Goal: Navigation & Orientation: Find specific page/section

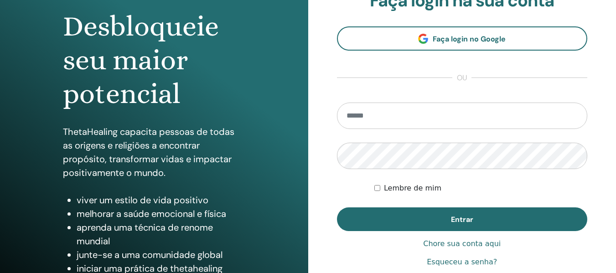
scroll to position [137, 0]
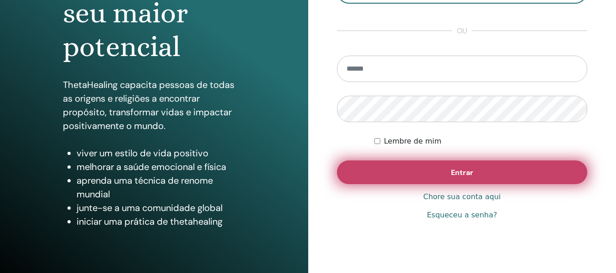
type input "**********"
click at [504, 174] on button "Entrar" at bounding box center [462, 172] width 251 height 24
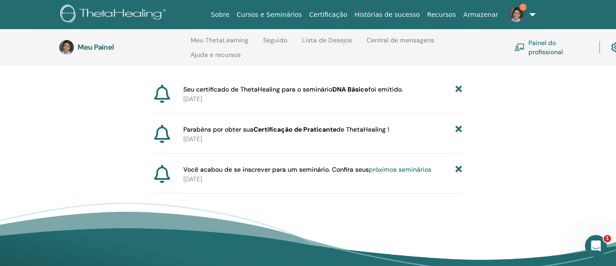
scroll to position [128, 0]
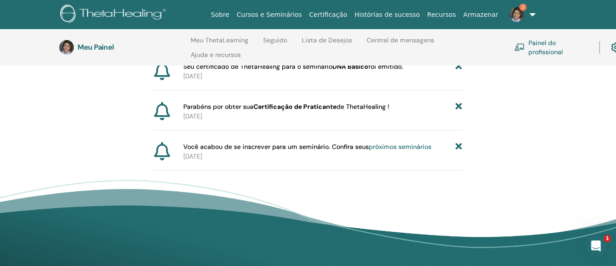
click at [402, 148] on font "próximos seminários" at bounding box center [400, 147] width 62 height 8
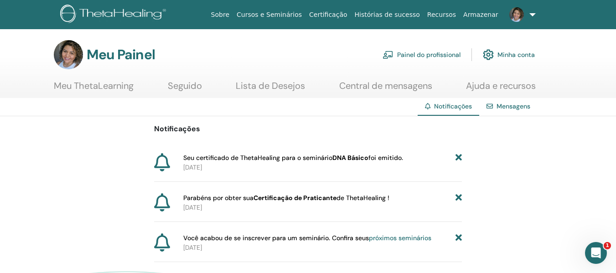
click at [522, 104] on font "Mensagens" at bounding box center [513, 106] width 34 height 8
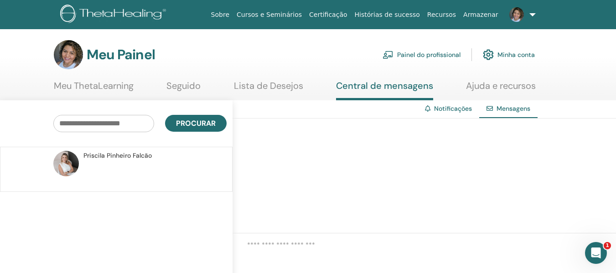
click at [446, 108] on font "Notificações" at bounding box center [453, 108] width 38 height 8
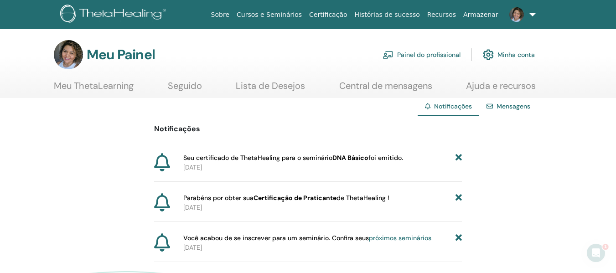
click at [503, 106] on font "Mensagens" at bounding box center [513, 106] width 34 height 8
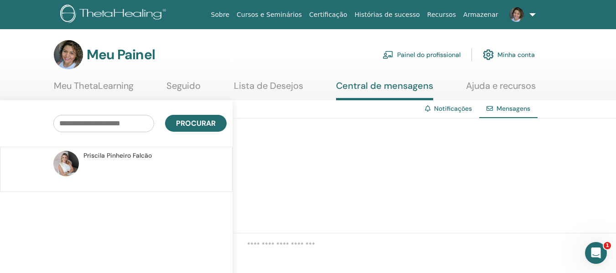
click at [100, 158] on font "Priscila" at bounding box center [93, 155] width 21 height 8
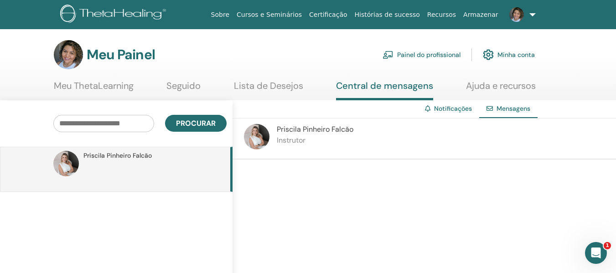
click at [64, 161] on img at bounding box center [66, 164] width 26 height 26
click at [211, 159] on div "Priscila Pinheiro Falcão" at bounding box center [147, 156] width 129 height 10
drag, startPoint x: 357, startPoint y: 130, endPoint x: 271, endPoint y: 126, distance: 86.7
click at [273, 125] on div "Priscila Pinheiro Falcão Instrutor" at bounding box center [423, 138] width 383 height 41
copy div "Priscila Pinheiro Falcão"
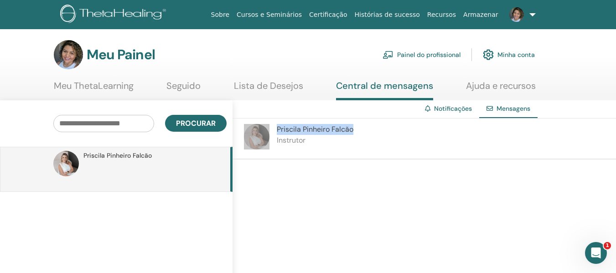
click at [600, 253] on icon "Abra o Intercom Messenger" at bounding box center [595, 253] width 15 height 15
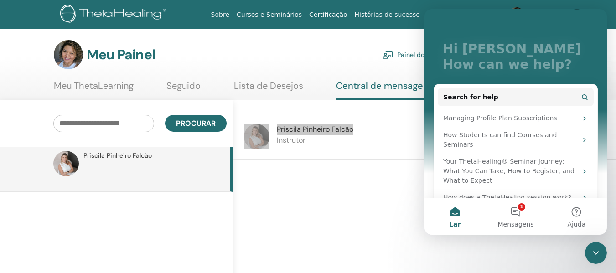
scroll to position [79, 0]
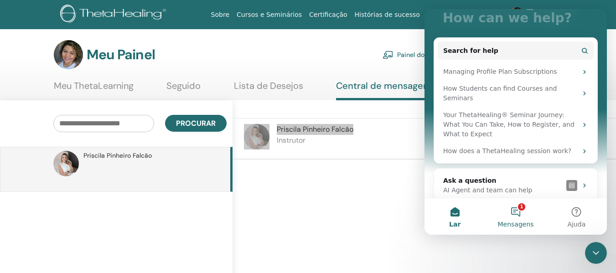
click at [517, 213] on button "1 Mensagens" at bounding box center [515, 216] width 61 height 36
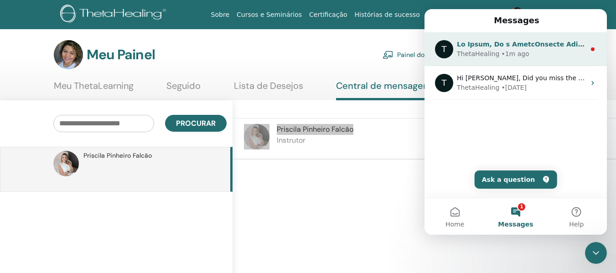
click at [545, 51] on div "ThetaHealing • 1m ago" at bounding box center [521, 54] width 129 height 10
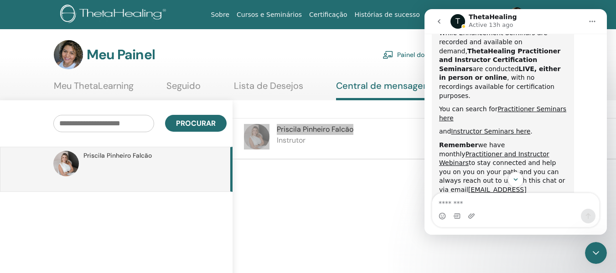
scroll to position [557, 0]
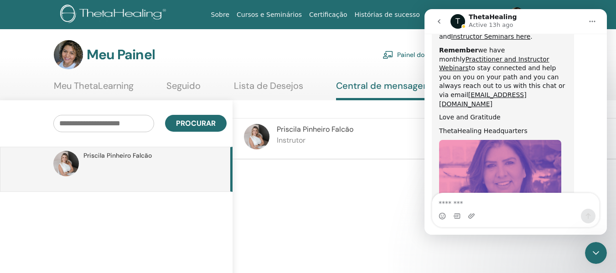
click at [503, 246] on div at bounding box center [423, 216] width 383 height 115
click at [376, 189] on div at bounding box center [423, 216] width 383 height 115
click at [384, 136] on div "Priscila Pinheiro Falcão Instrutor" at bounding box center [423, 138] width 383 height 41
click at [320, 48] on div "Meu Painel Painel do profissional Minha conta" at bounding box center [294, 54] width 481 height 29
click at [437, 19] on icon "go back" at bounding box center [438, 21] width 7 height 7
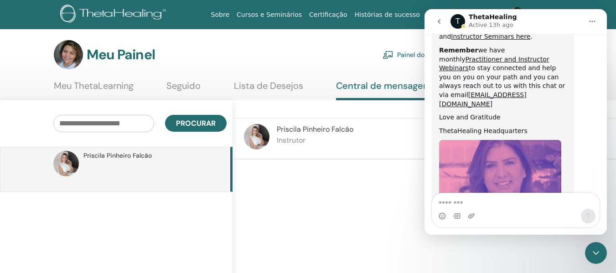
scroll to position [0, 0]
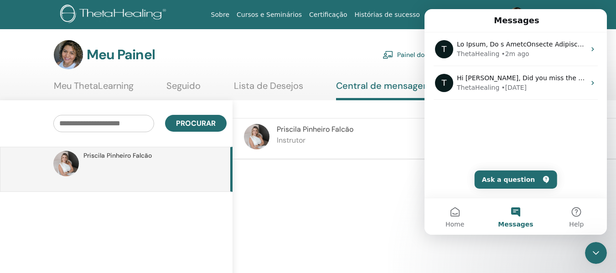
click at [595, 249] on icon "Close Intercom Messenger" at bounding box center [595, 252] width 11 height 11
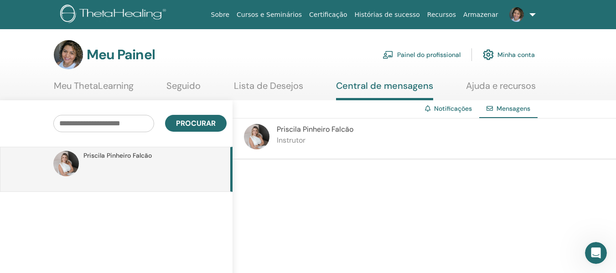
click at [422, 52] on font "Painel do profissional" at bounding box center [428, 55] width 63 height 8
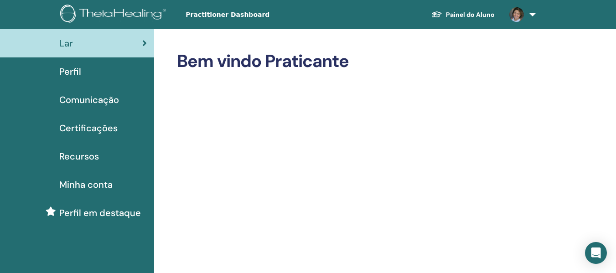
click at [97, 180] on span "Minha conta" at bounding box center [85, 185] width 53 height 14
click at [68, 73] on span "Perfil" at bounding box center [70, 72] width 22 height 14
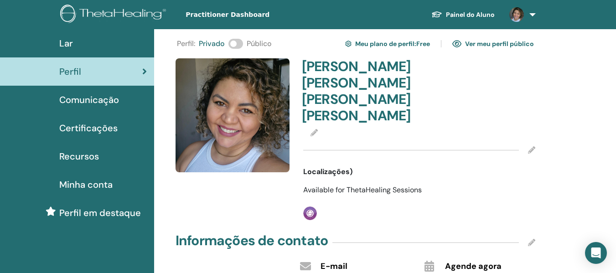
click at [233, 44] on span at bounding box center [235, 44] width 15 height 10
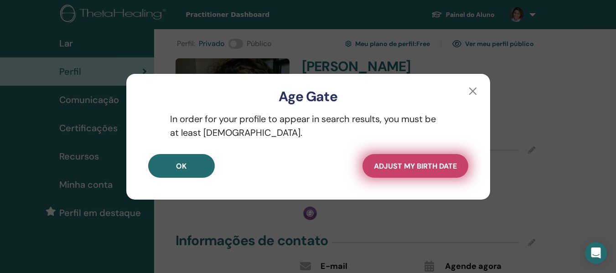
click at [448, 169] on span "Adjust my Birth Date" at bounding box center [415, 166] width 83 height 10
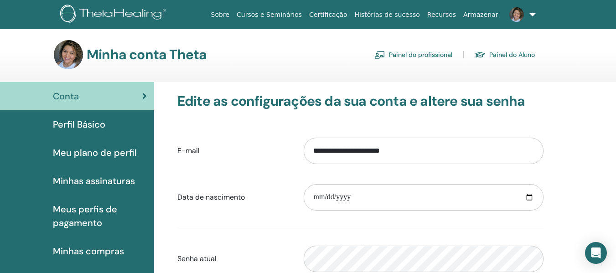
click at [229, 16] on font "Sobre" at bounding box center [220, 14] width 18 height 7
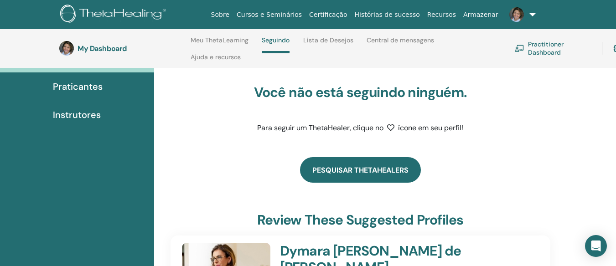
scroll to position [84, 0]
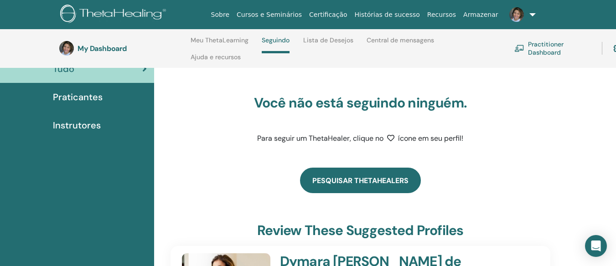
click at [363, 180] on link "Pesquisar ThetaHealers" at bounding box center [360, 181] width 121 height 26
